Goal: Task Accomplishment & Management: Manage account settings

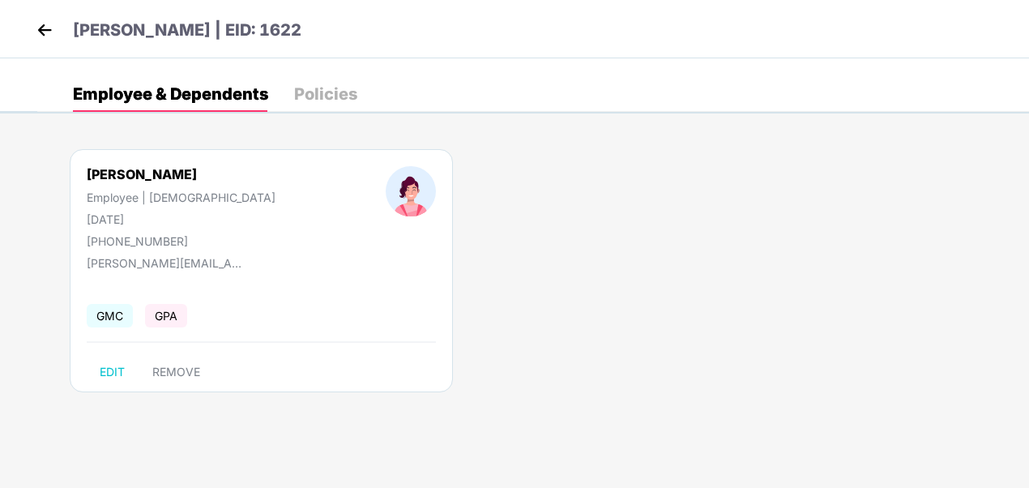
click at [46, 32] on img at bounding box center [44, 30] width 24 height 24
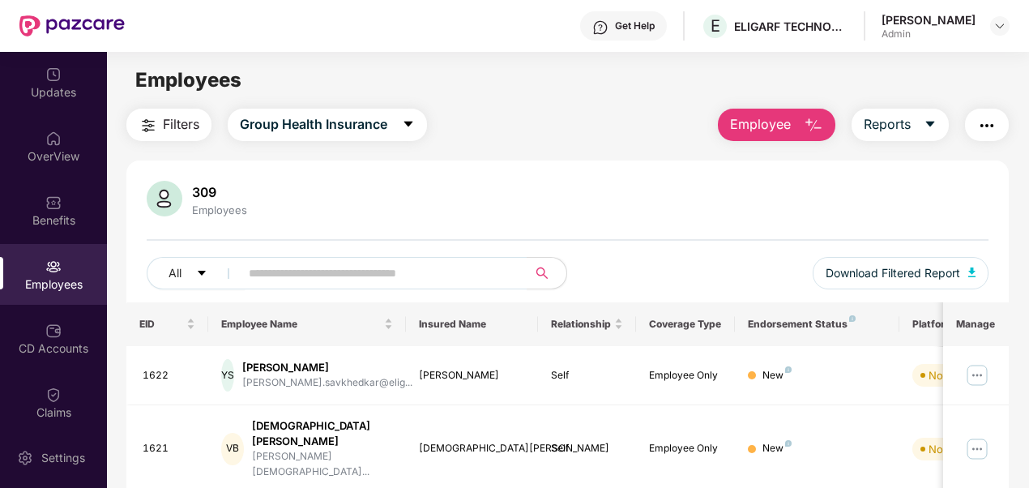
click at [791, 131] on span "Employee" at bounding box center [760, 124] width 61 height 20
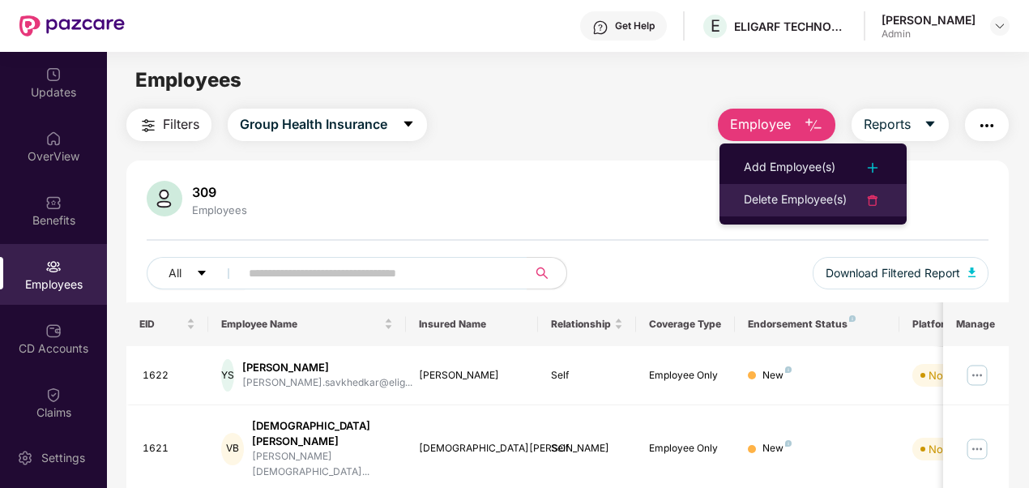
click at [787, 195] on div "Delete Employee(s)" at bounding box center [795, 199] width 103 height 19
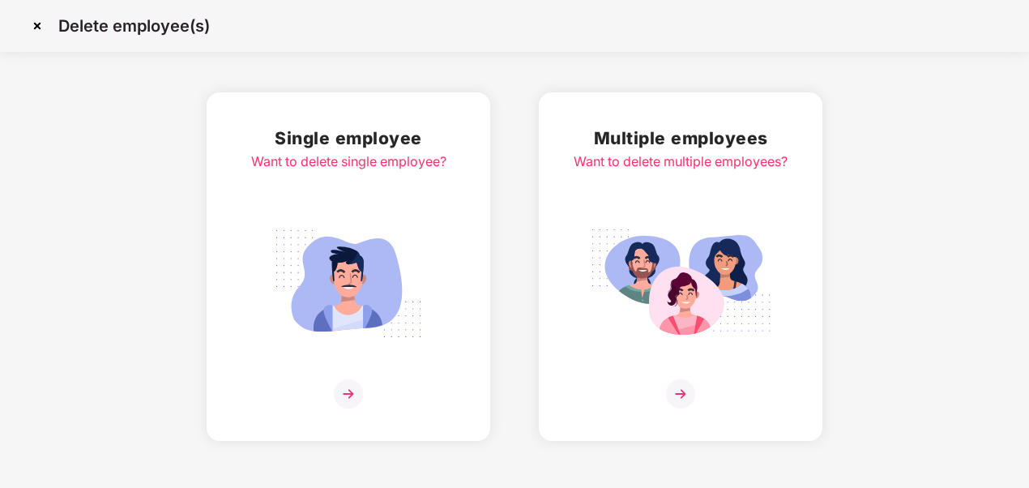
click at [357, 291] on img at bounding box center [349, 283] width 182 height 126
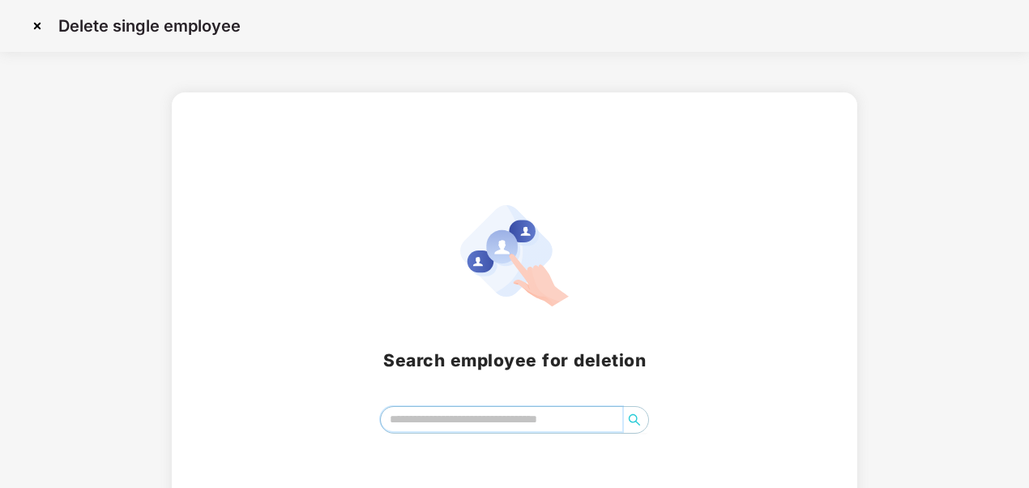
click at [423, 418] on input "search" at bounding box center [502, 419] width 242 height 24
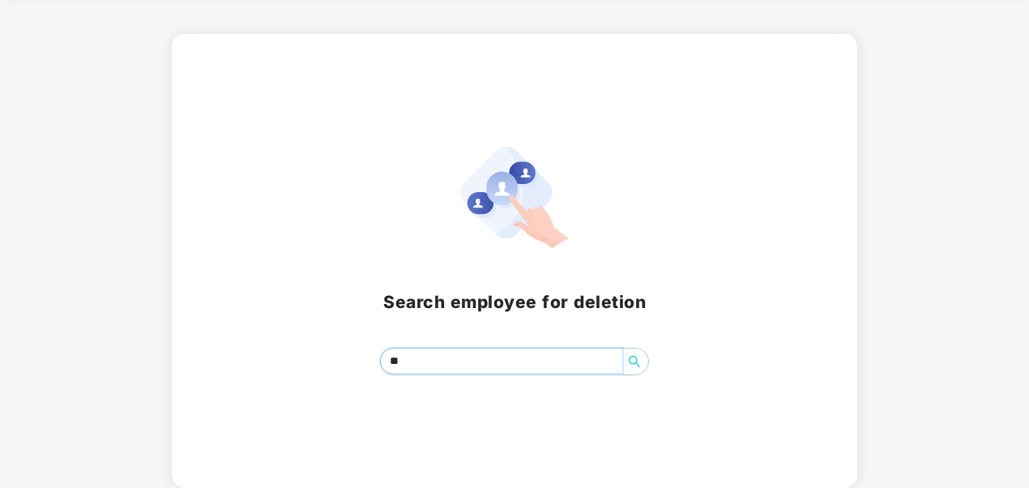
type input "*"
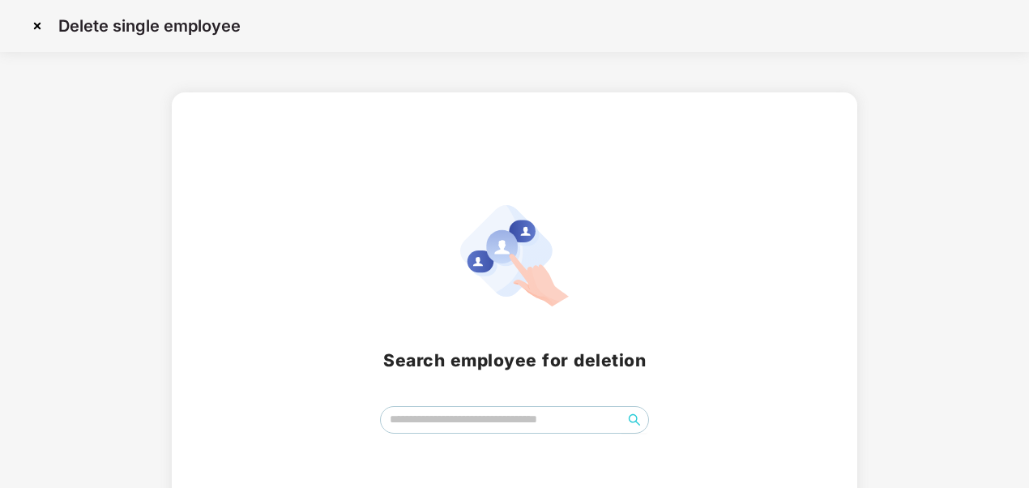
scroll to position [58, 0]
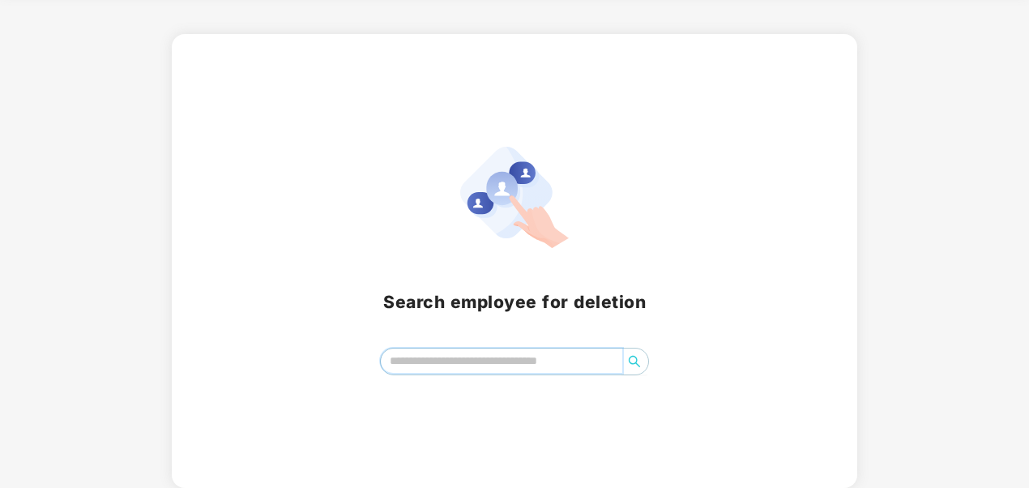
click at [470, 357] on input "search" at bounding box center [502, 360] width 242 height 24
type input "*"
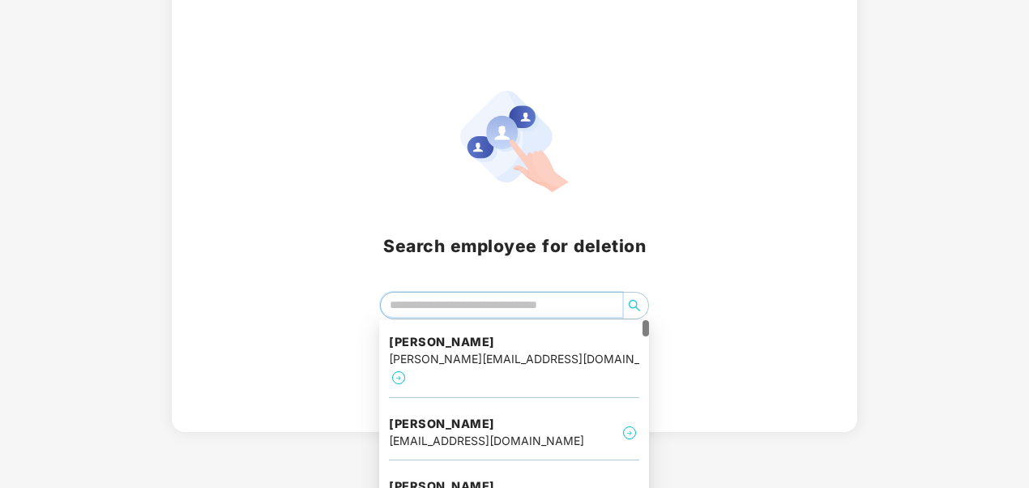
scroll to position [115, 0]
type input "***"
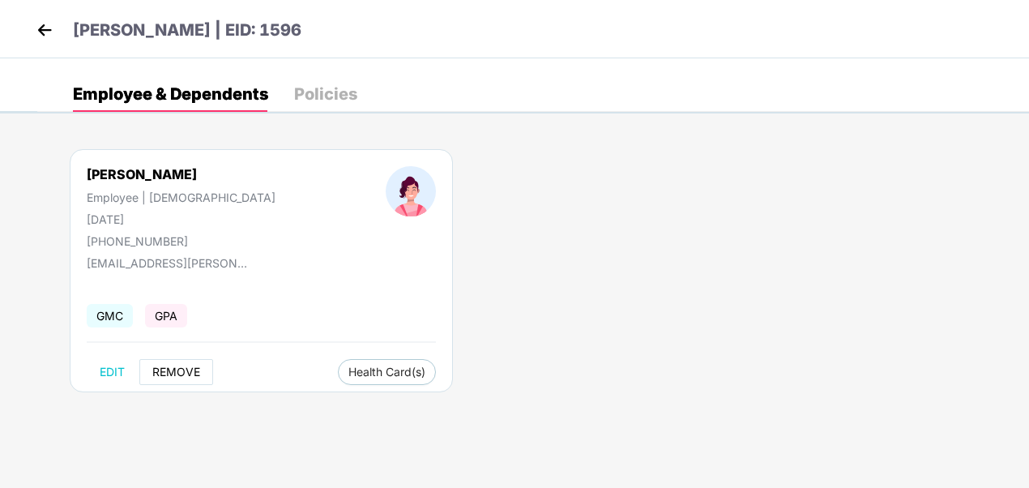
click at [172, 366] on span "REMOVE" at bounding box center [176, 371] width 48 height 13
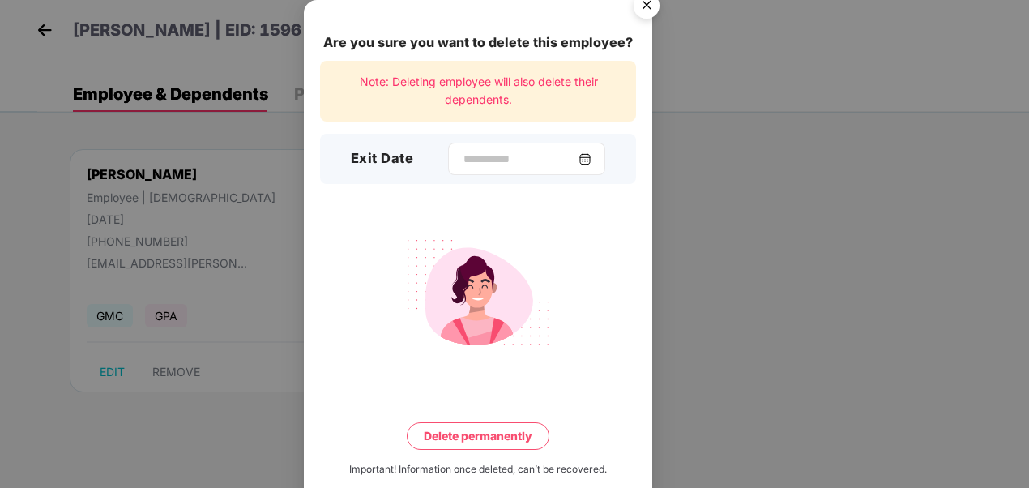
click at [592, 157] on img at bounding box center [585, 158] width 13 height 13
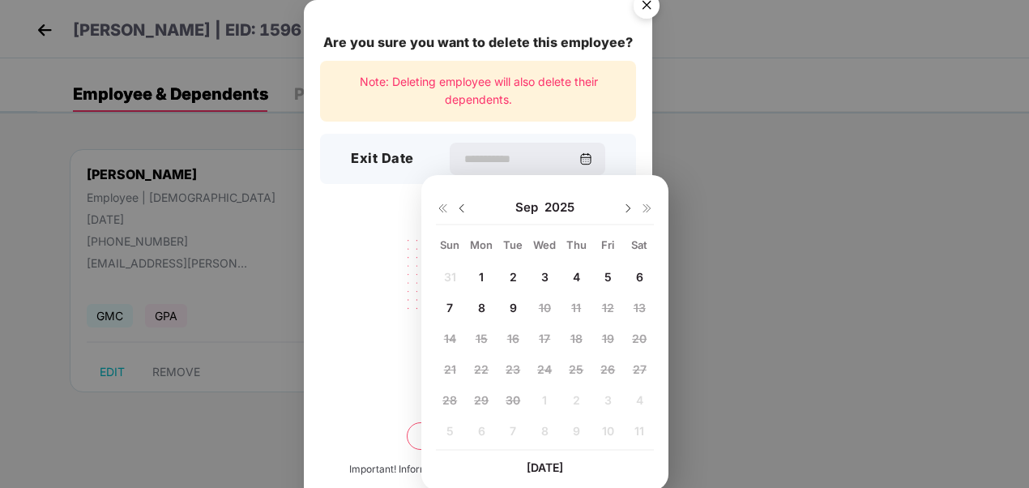
click at [605, 276] on span "5" at bounding box center [608, 277] width 7 height 14
type input "**********"
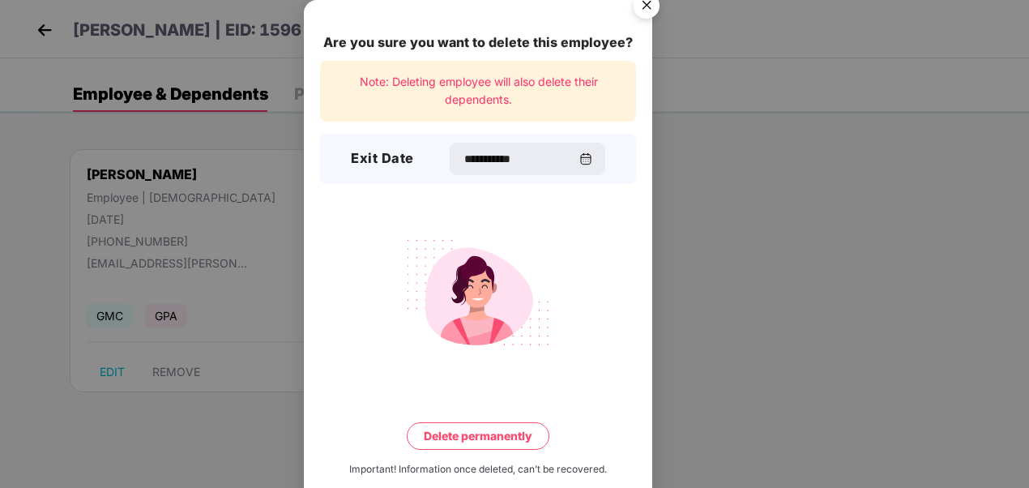
click at [496, 432] on button "Delete permanently" at bounding box center [478, 436] width 143 height 28
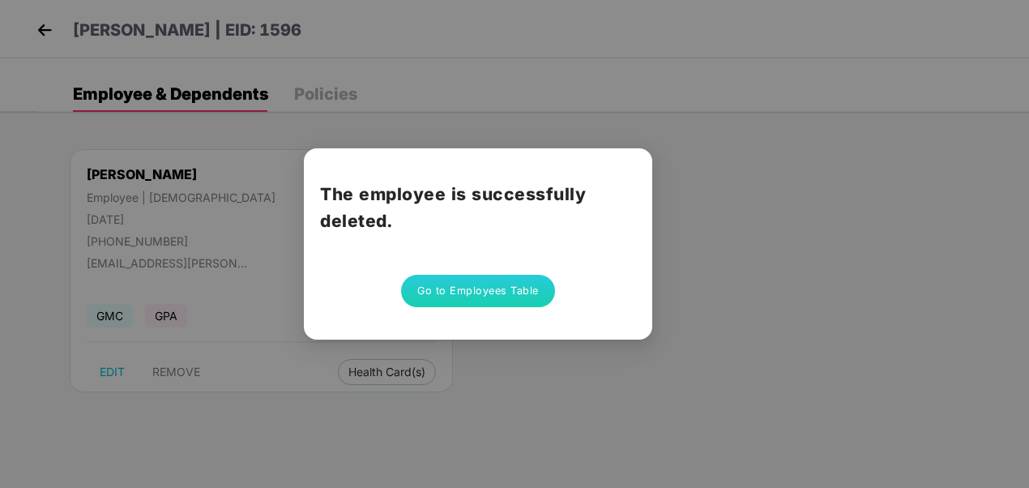
click at [483, 282] on button "Go to Employees Table" at bounding box center [478, 291] width 154 height 32
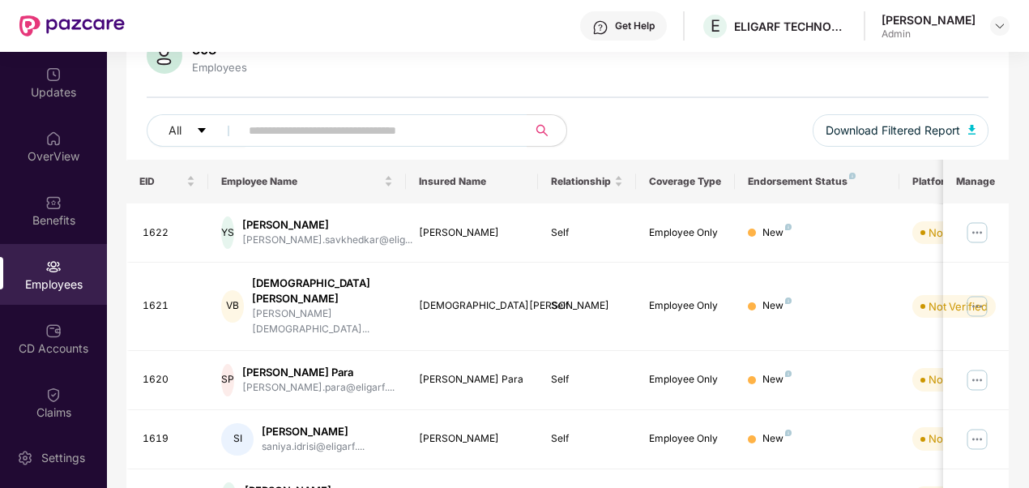
scroll to position [99, 0]
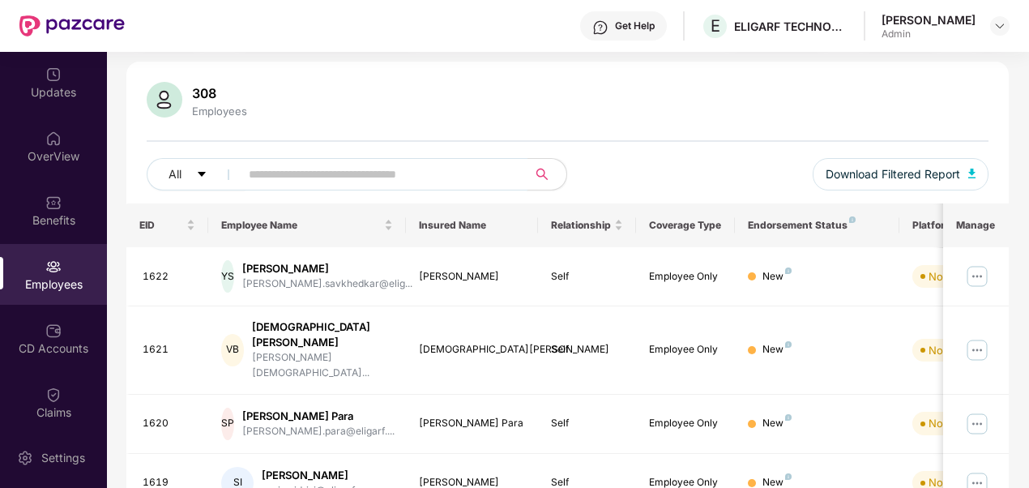
click at [443, 179] on input "text" at bounding box center [377, 174] width 257 height 24
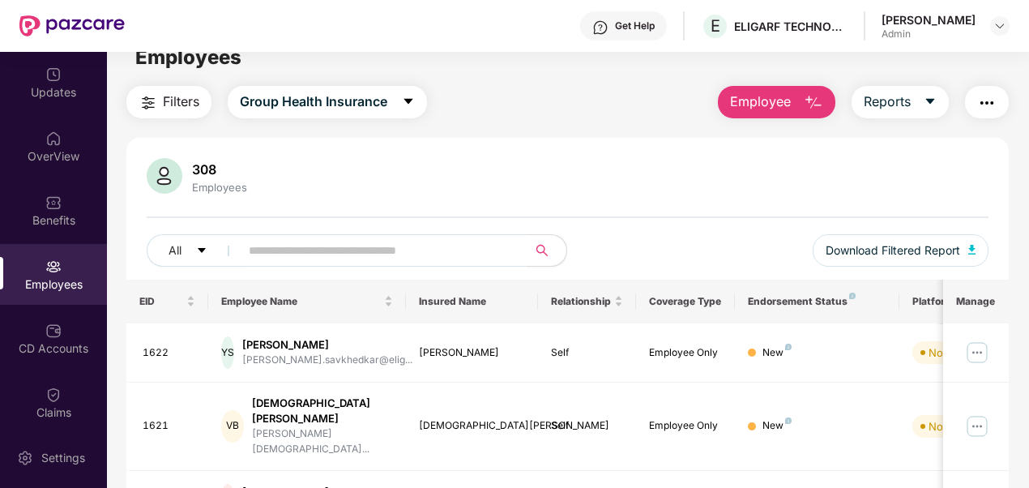
scroll to position [0, 0]
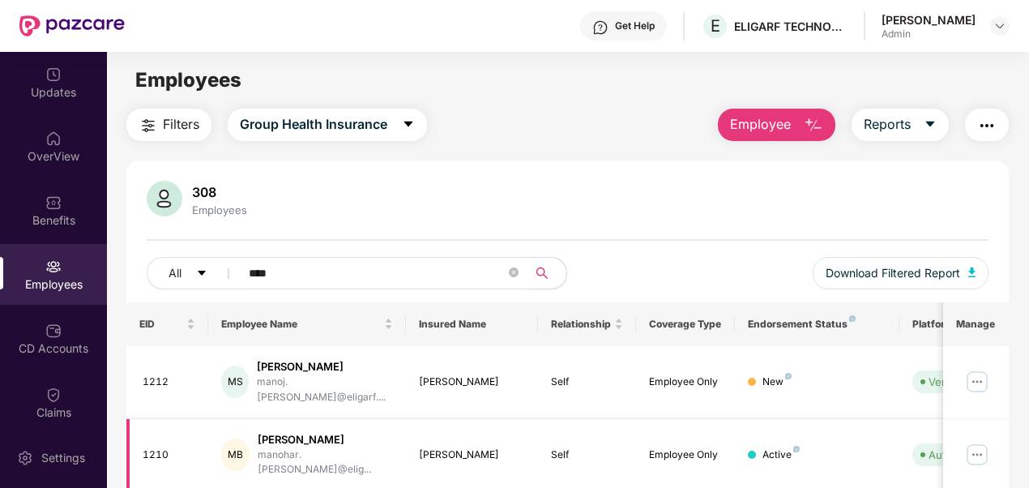
type input "****"
click at [979, 442] on img at bounding box center [977, 455] width 26 height 26
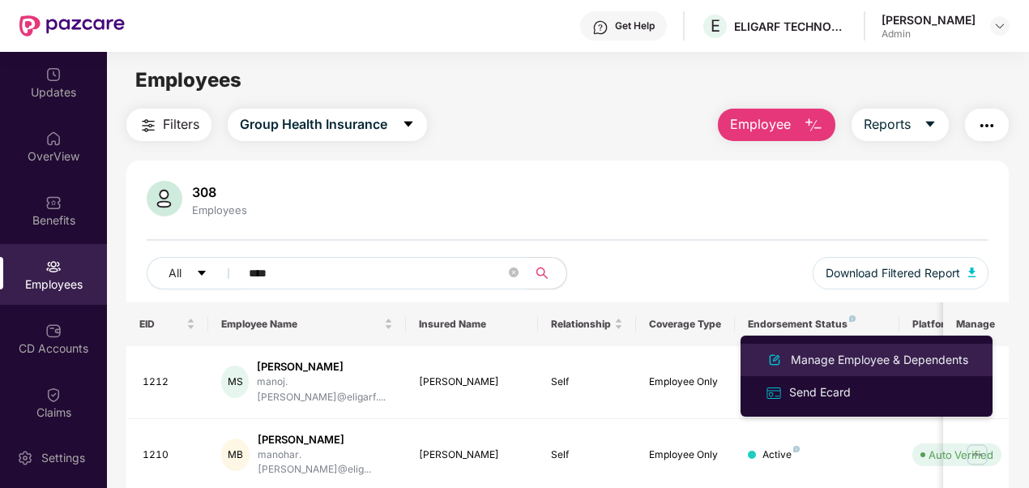
click at [850, 361] on div "Manage Employee & Dependents" at bounding box center [880, 360] width 184 height 18
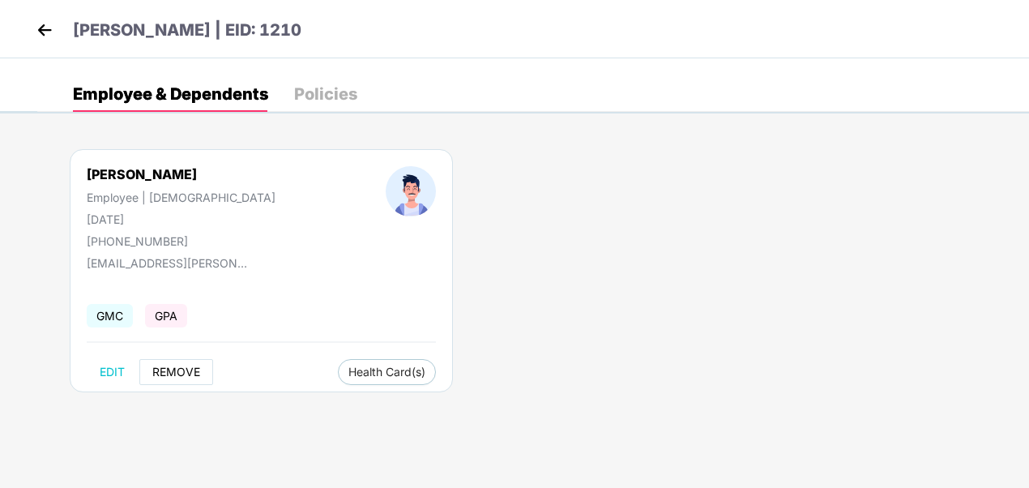
click at [191, 367] on span "REMOVE" at bounding box center [176, 371] width 48 height 13
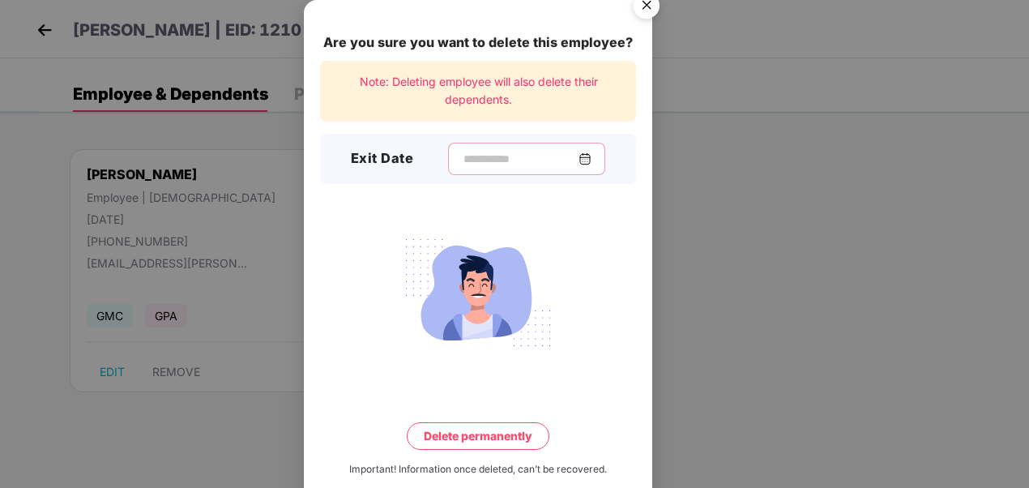
click at [486, 159] on input at bounding box center [520, 159] width 117 height 17
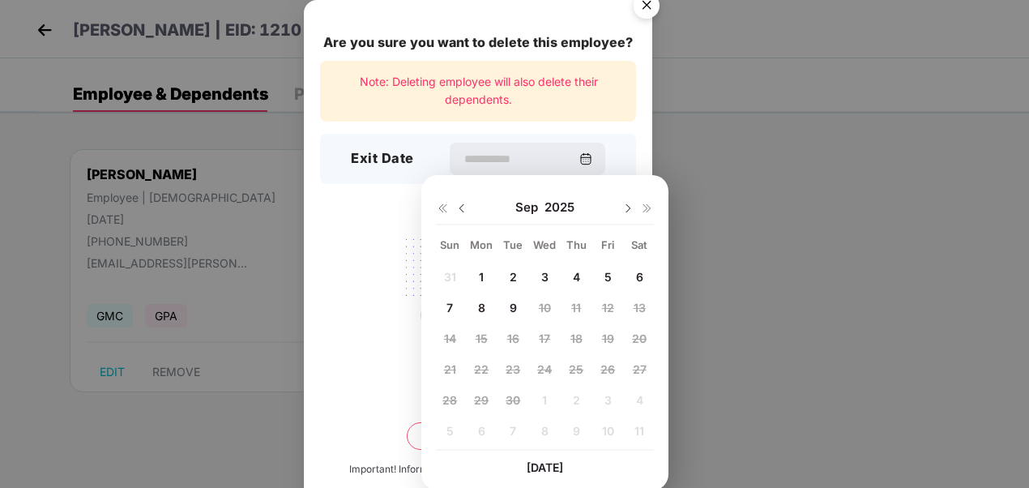
click at [464, 212] on img at bounding box center [461, 208] width 13 height 13
click at [515, 404] on span "26" at bounding box center [513, 400] width 15 height 14
type input "**********"
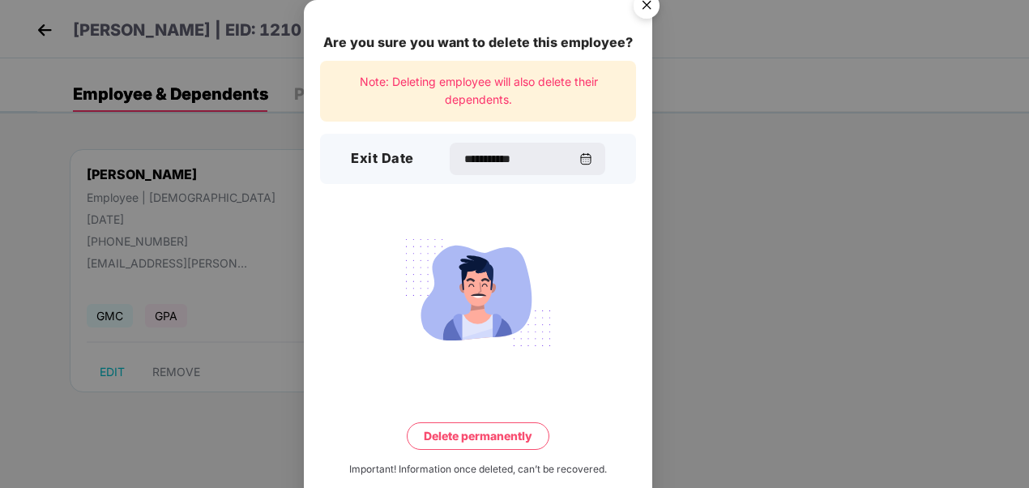
click at [501, 434] on button "Delete permanently" at bounding box center [478, 436] width 143 height 28
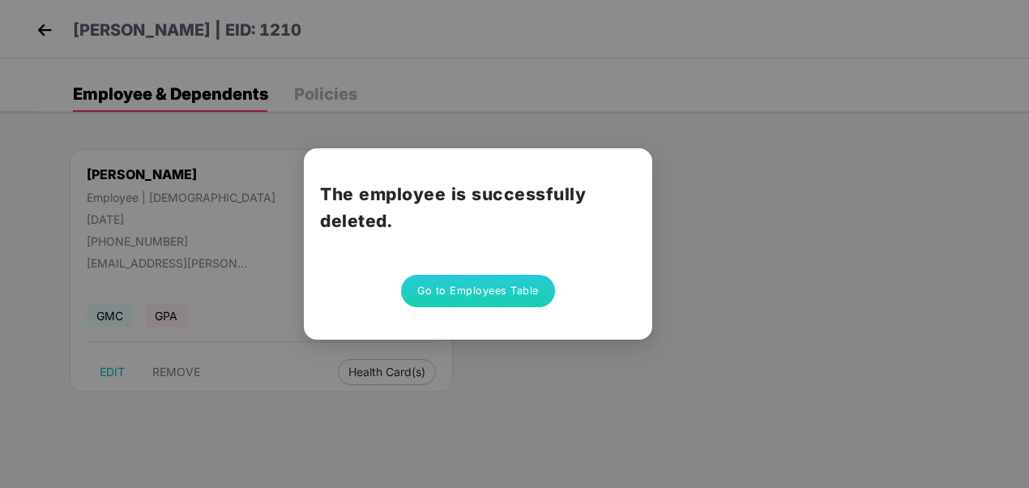
click at [511, 293] on button "Go to Employees Table" at bounding box center [478, 291] width 154 height 32
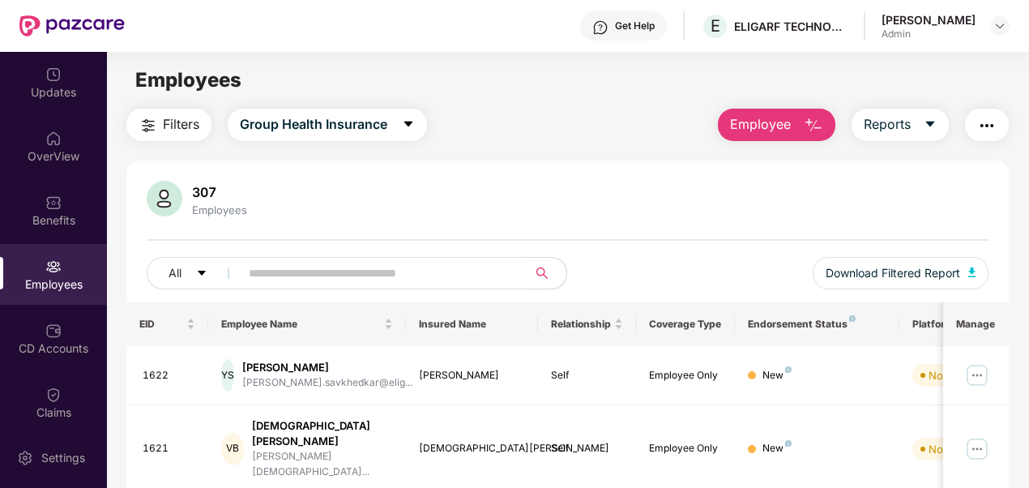
click at [344, 271] on input "text" at bounding box center [377, 273] width 257 height 24
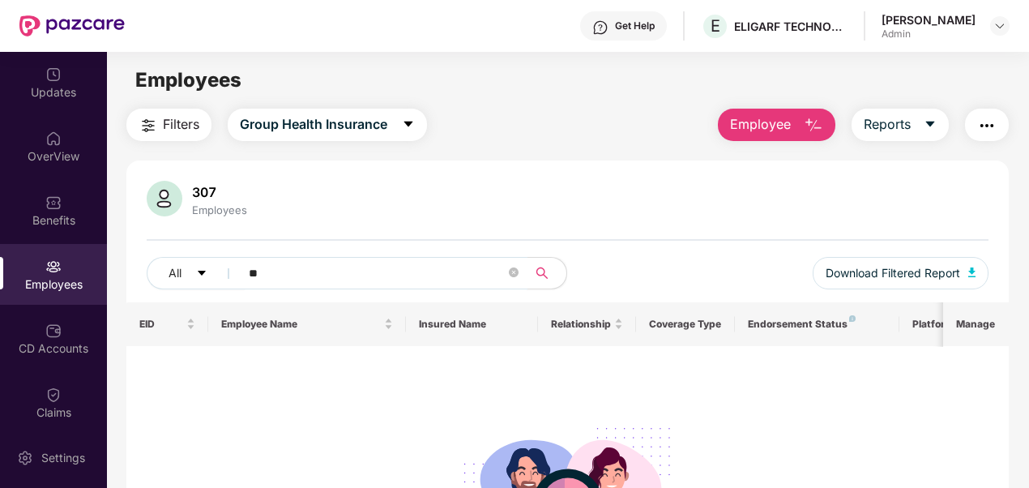
type input "*"
